Goal: Submit feedback/report problem

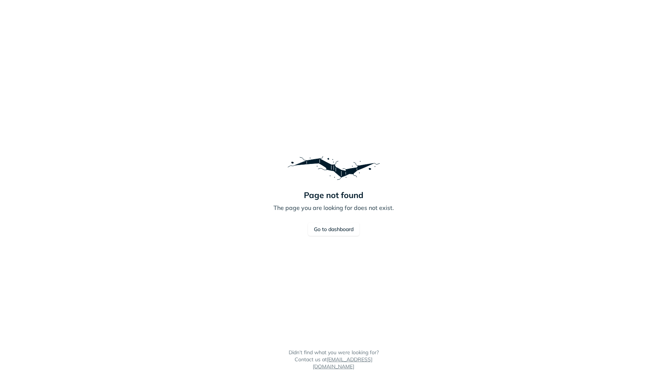
click at [361, 110] on div "Page not found The page you are looking for does not exist. Go to dashboard" at bounding box center [334, 192] width 121 height 385
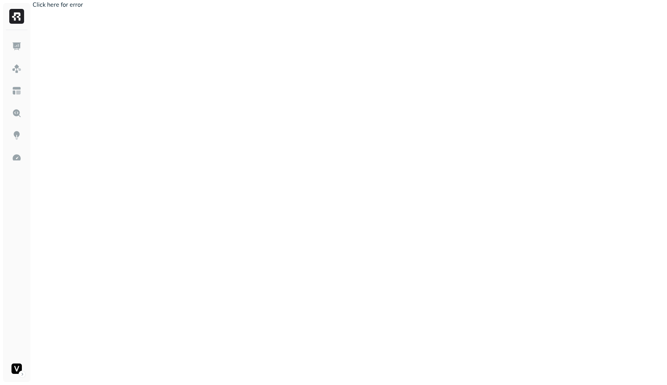
click at [73, 6] on button "Click here for error" at bounding box center [58, 4] width 50 height 9
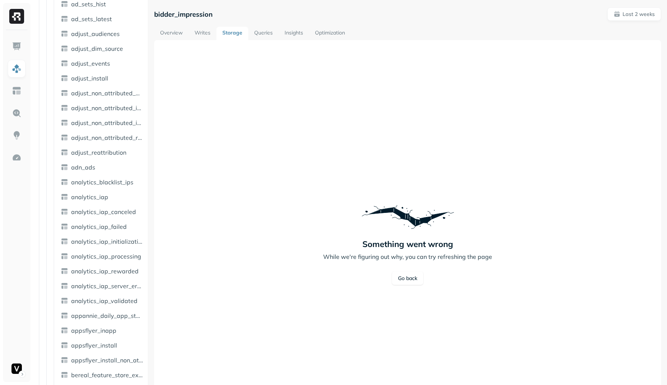
scroll to position [277, 0]
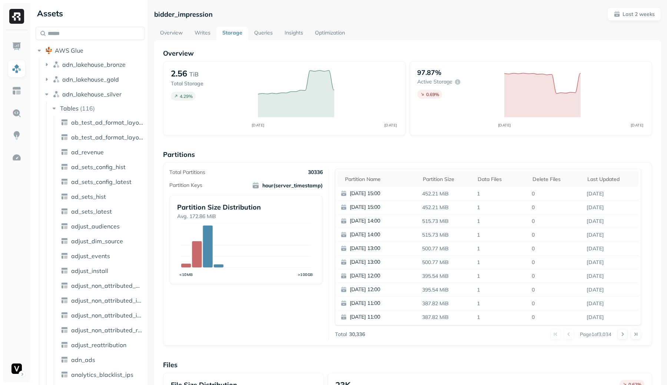
scroll to position [419, 0]
